Goal: Find specific page/section

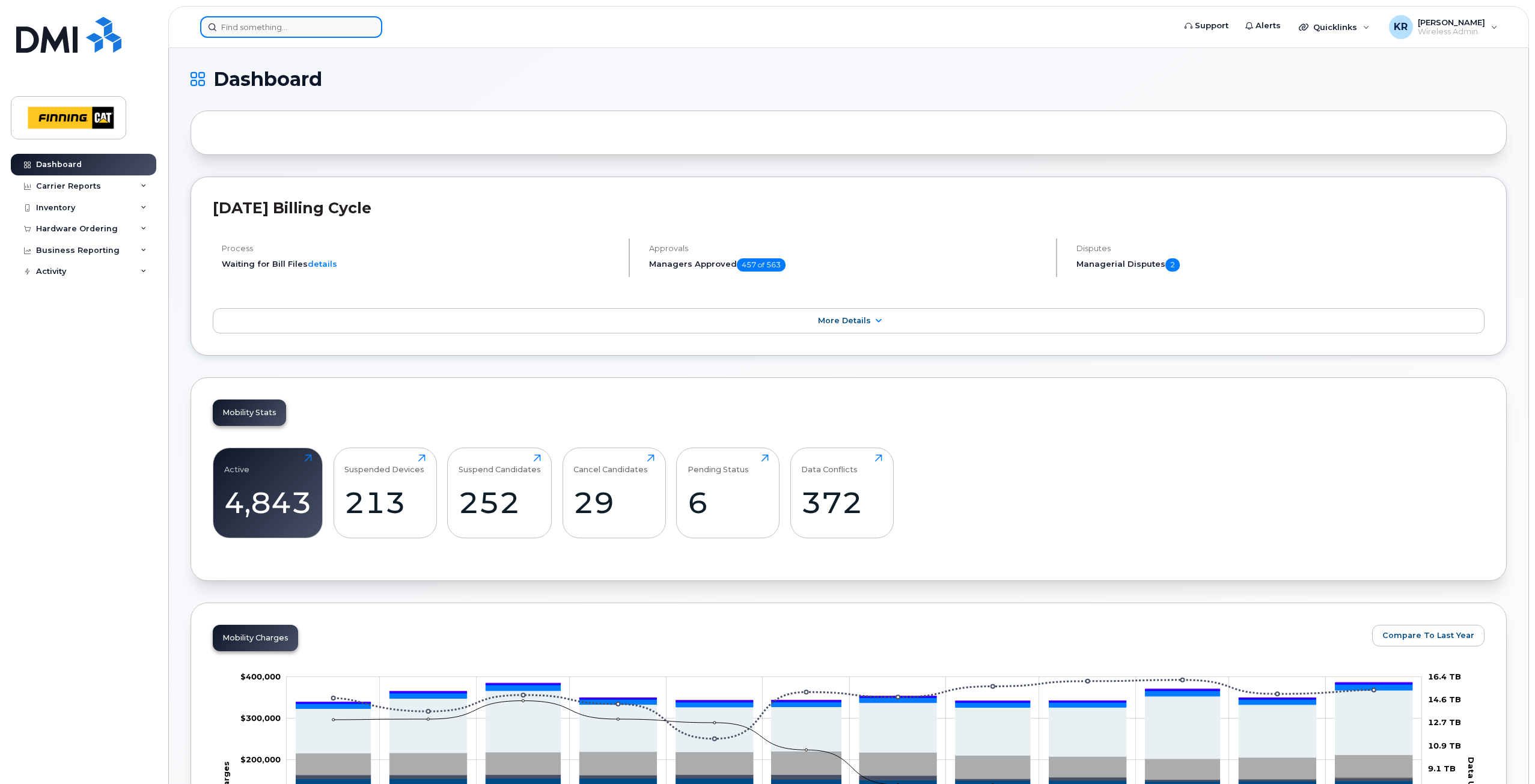
click at [259, 26] on input at bounding box center [291, 27] width 182 height 22
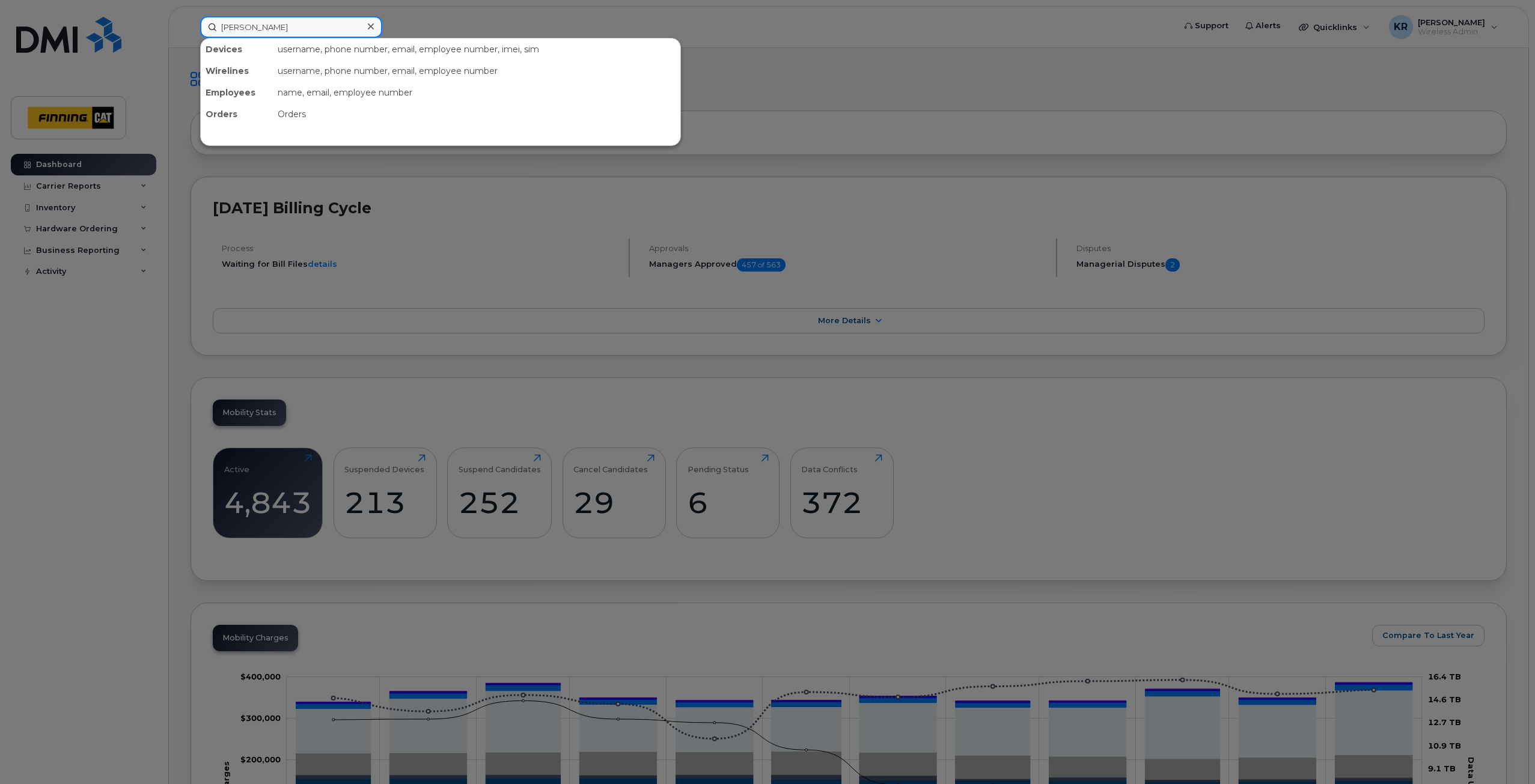
type input "kole gable"
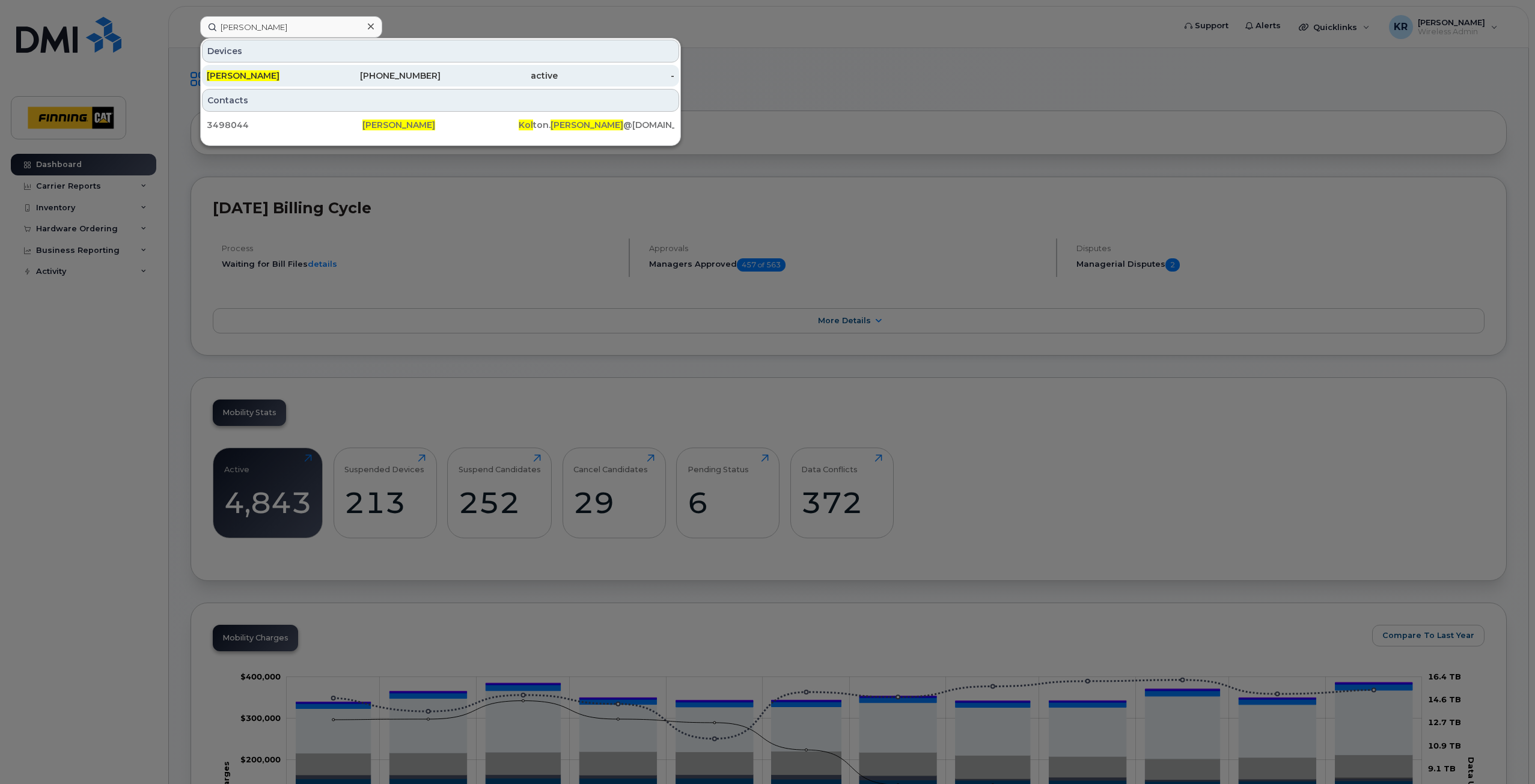
click at [386, 77] on div "825-963-5117" at bounding box center [382, 76] width 117 height 12
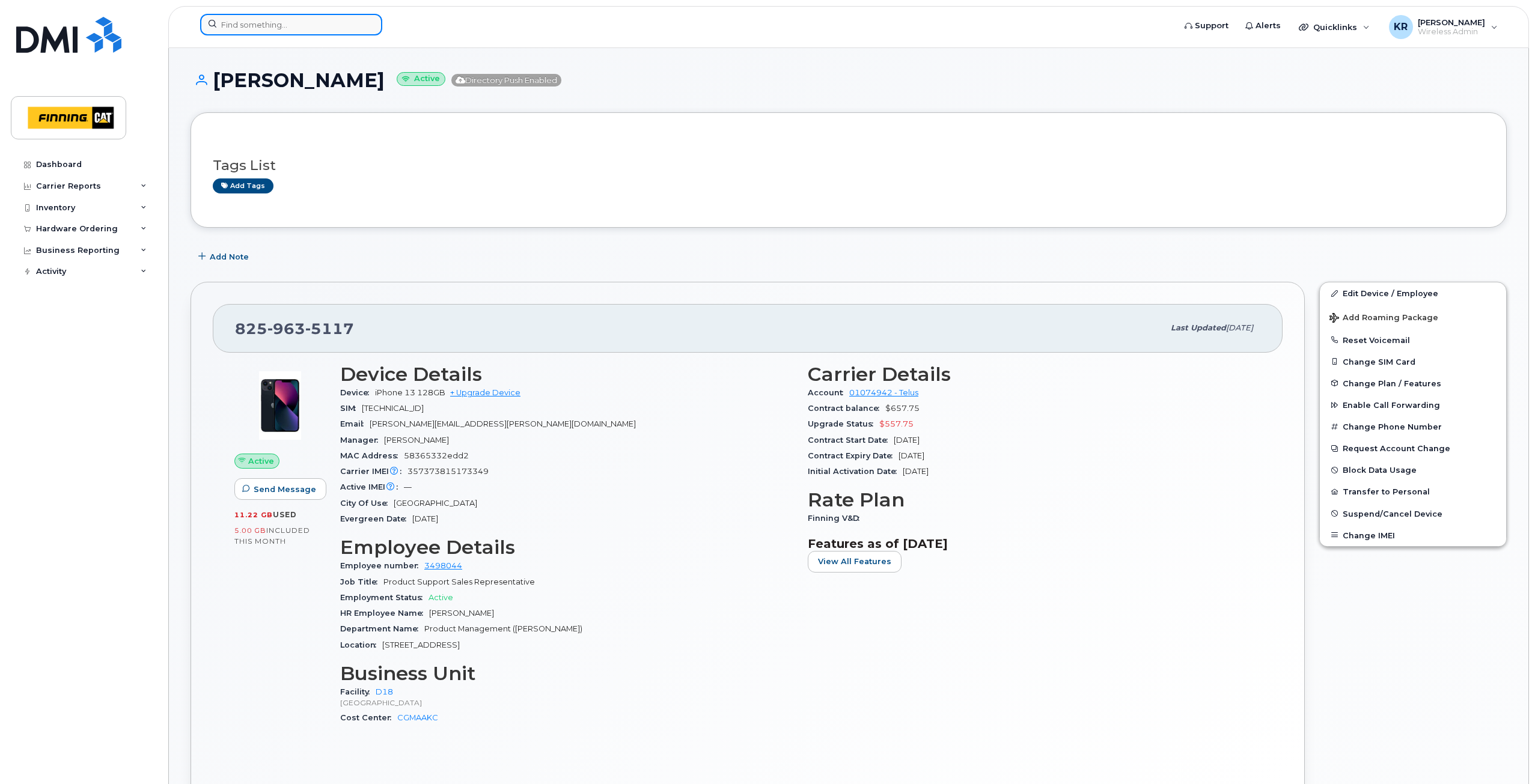
click at [284, 27] on input at bounding box center [291, 24] width 182 height 22
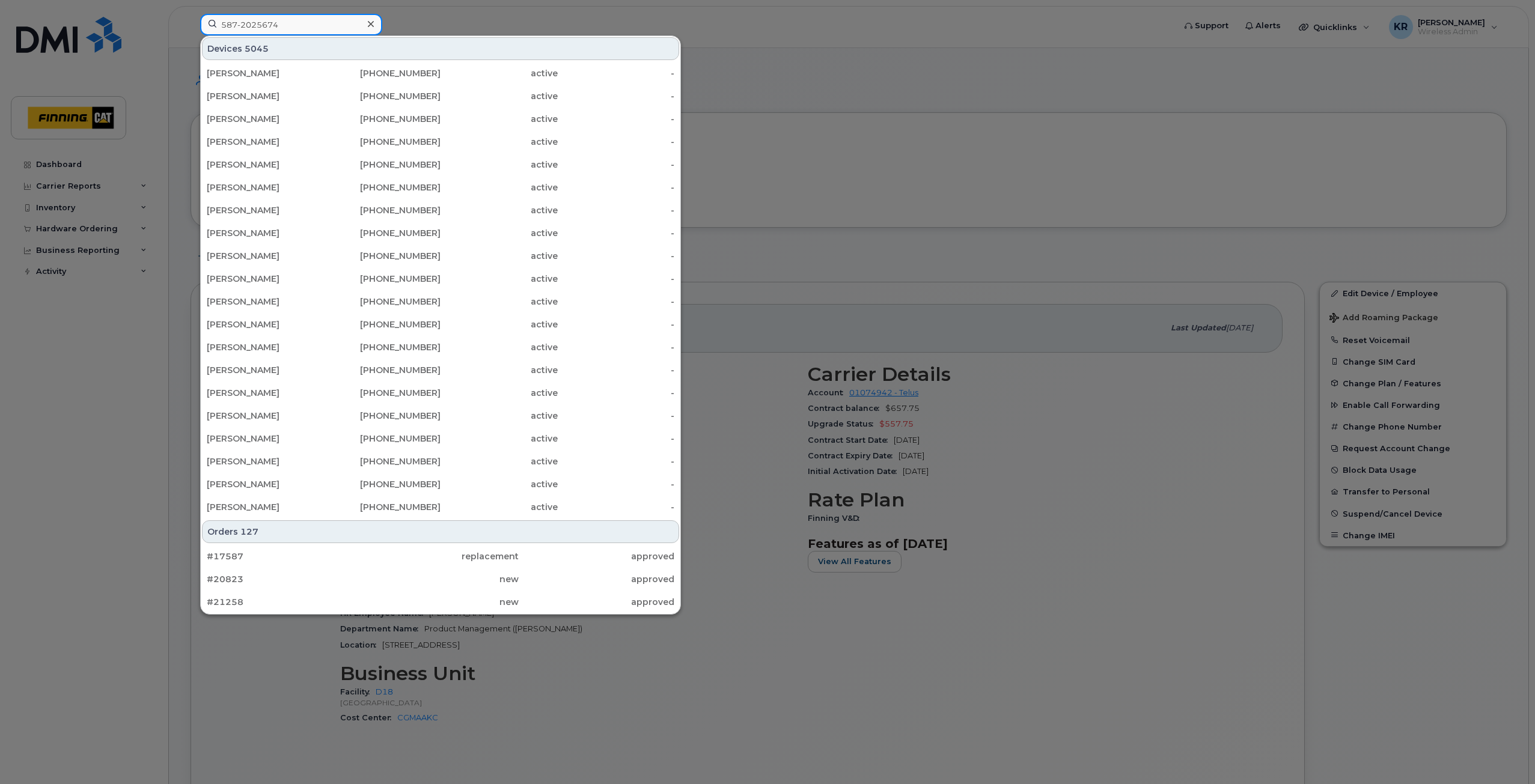
type input "587-2025674"
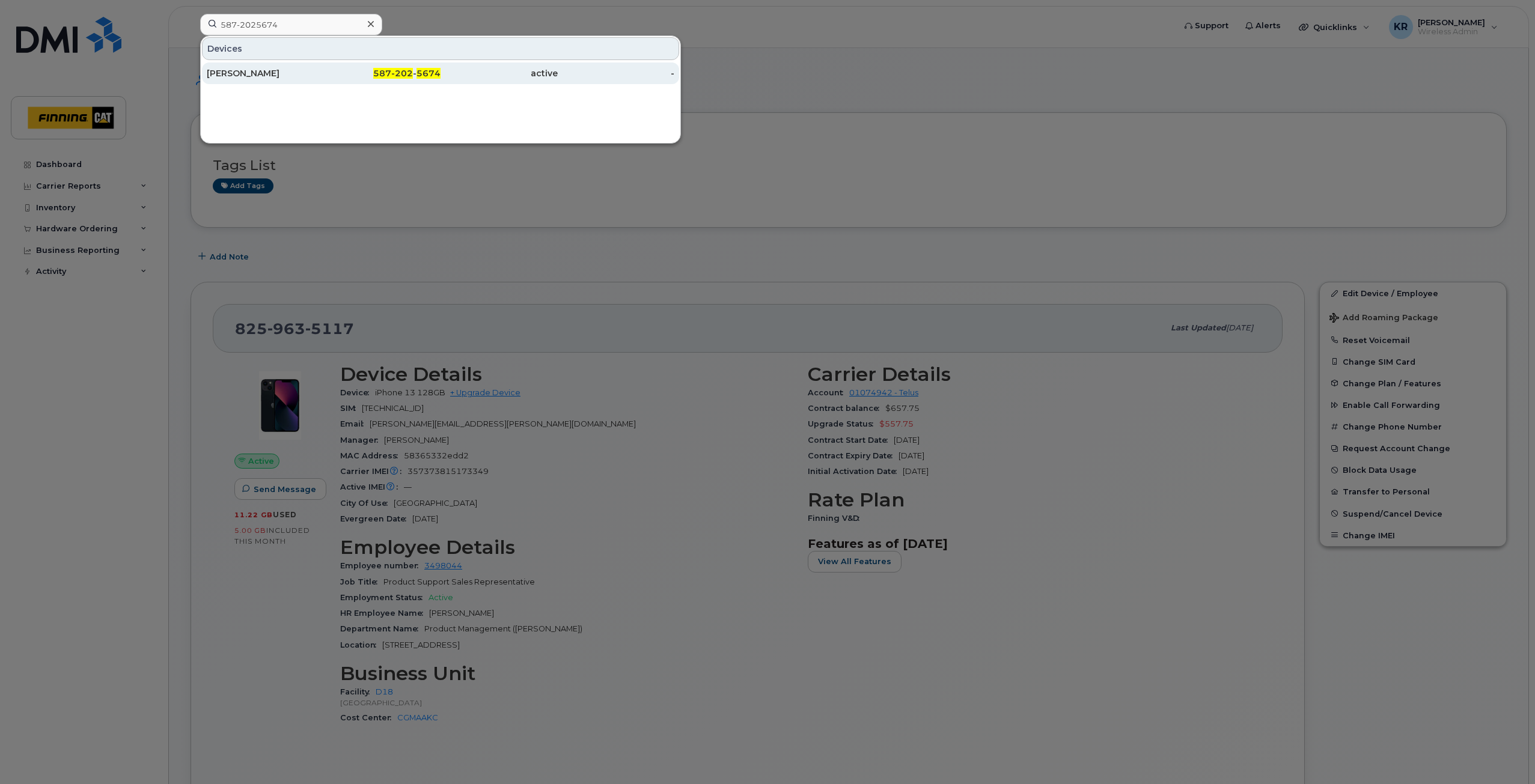
click at [332, 73] on div "587-202 - 5674" at bounding box center [382, 73] width 117 height 12
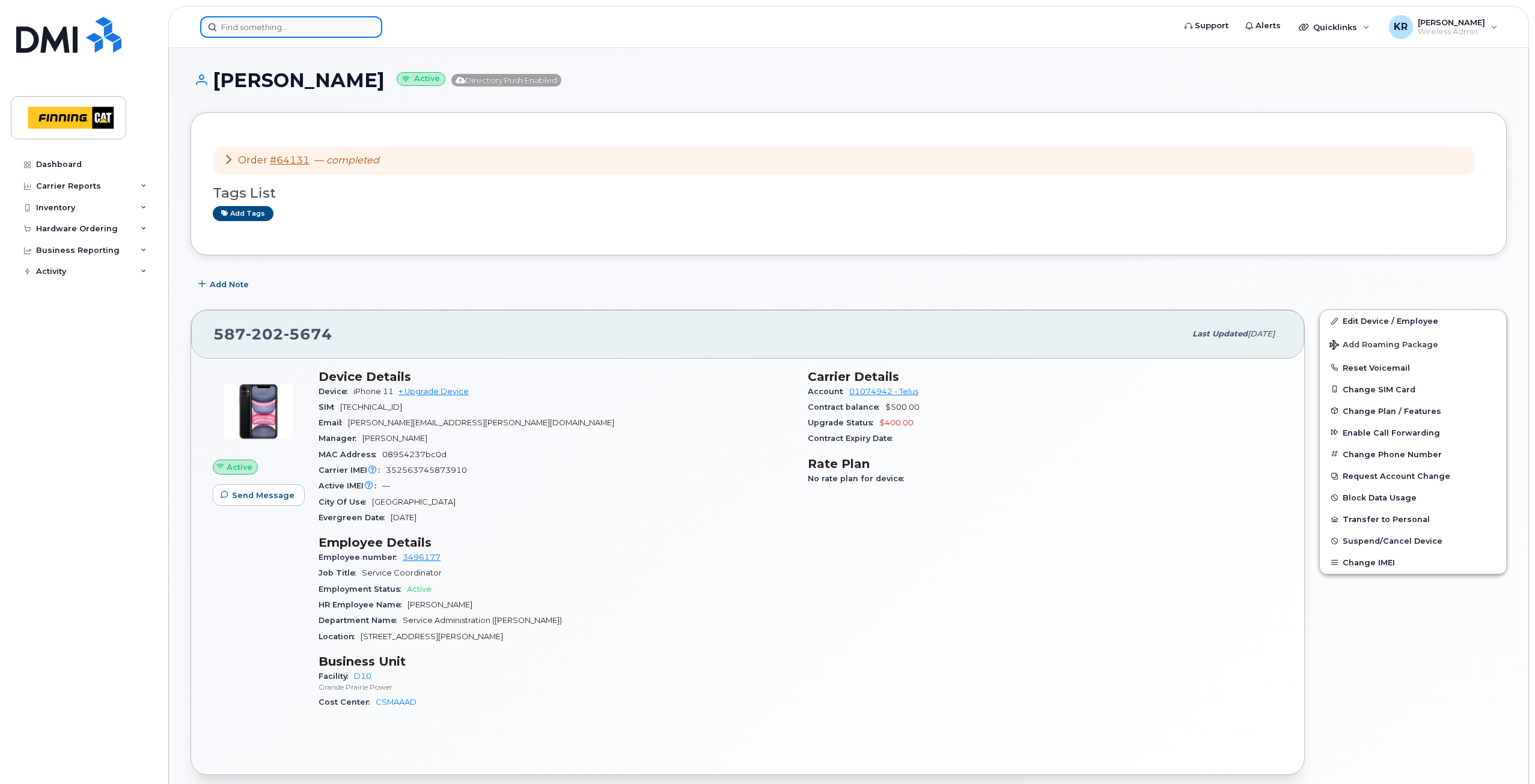
click at [297, 24] on input at bounding box center [291, 27] width 182 height 22
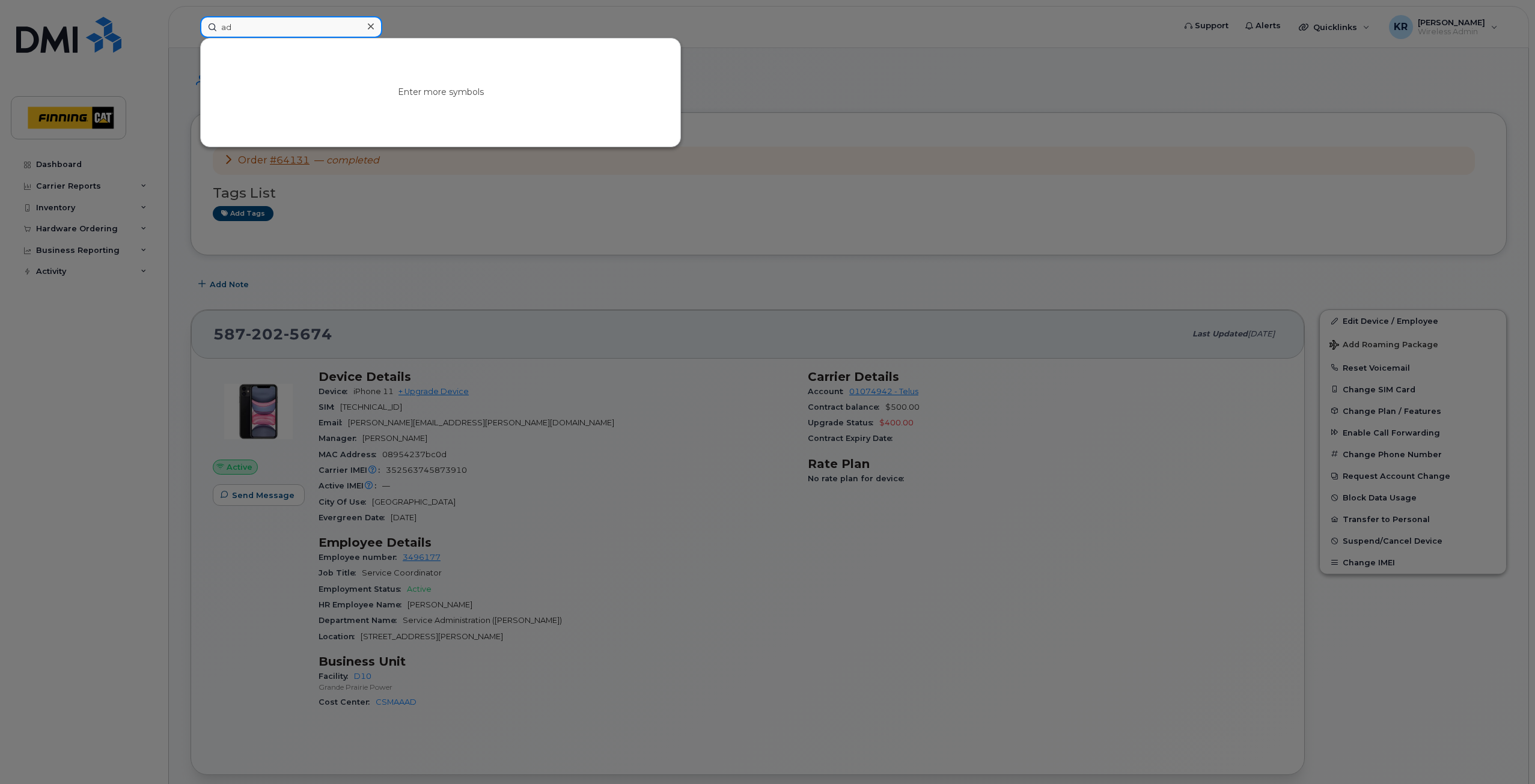
type input "a"
drag, startPoint x: 258, startPoint y: 21, endPoint x: 279, endPoint y: 24, distance: 21.2
click at [258, 21] on input "[PERSON_NAME]" at bounding box center [291, 27] width 182 height 22
drag, startPoint x: 302, startPoint y: 29, endPoint x: 168, endPoint y: 35, distance: 134.1
click at [190, 35] on div "[PERSON_NAME] No results" at bounding box center [683, 27] width 986 height 22
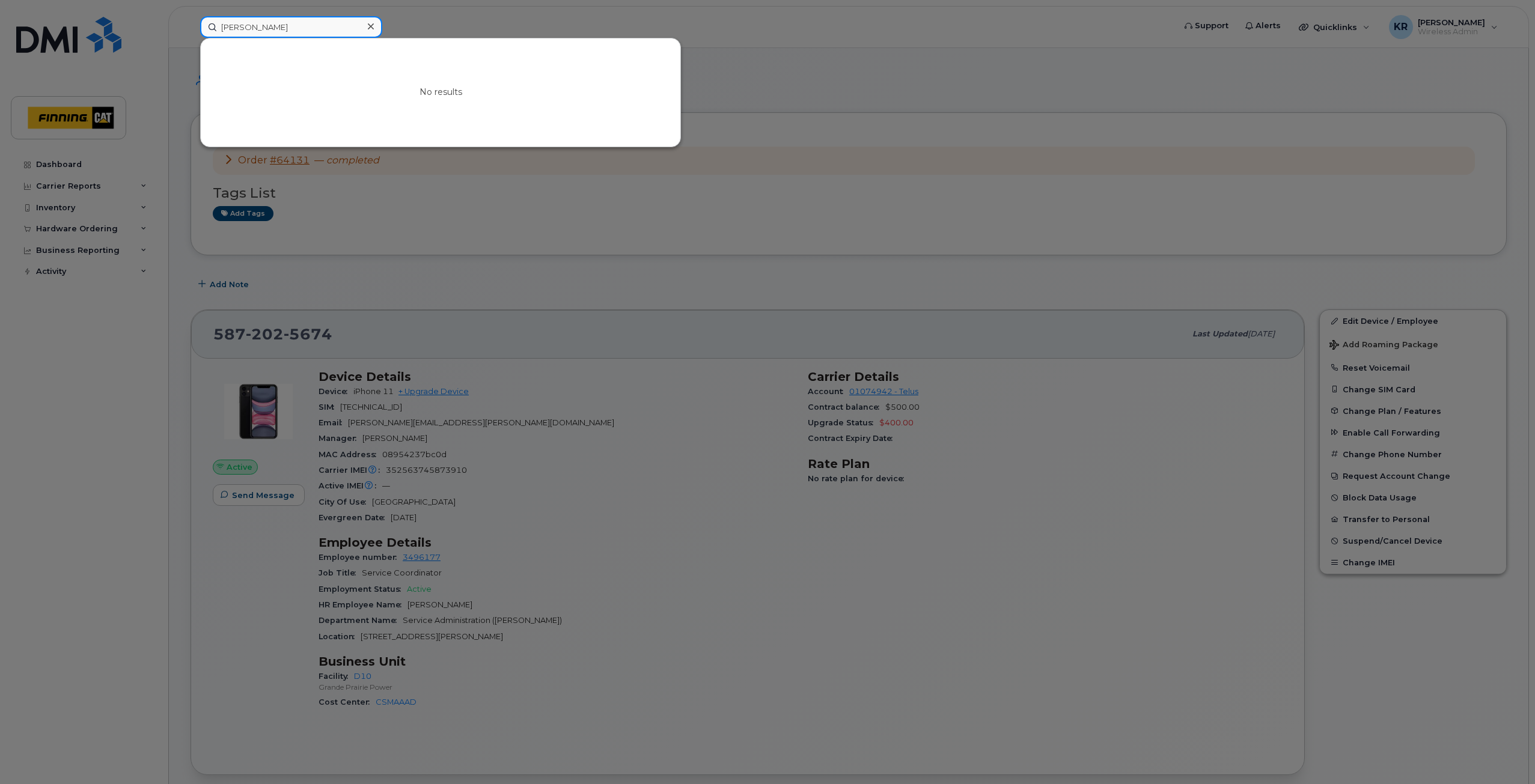
paste input "[TECHNICAL_ID]"
type input "[TECHNICAL_ID]"
